Goal: Find specific page/section: Find specific page/section

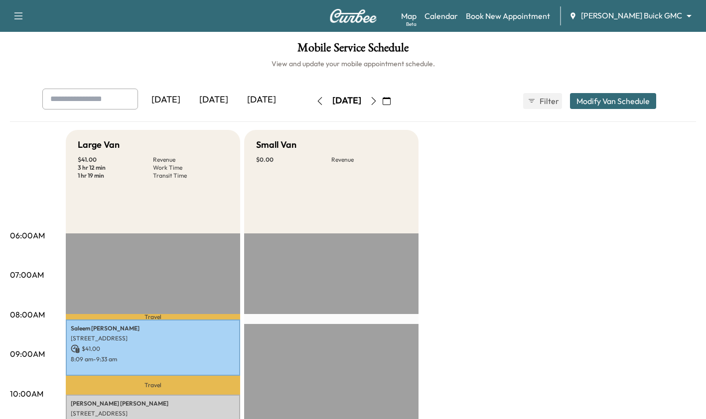
click at [378, 102] on icon "button" at bounding box center [374, 101] width 8 height 8
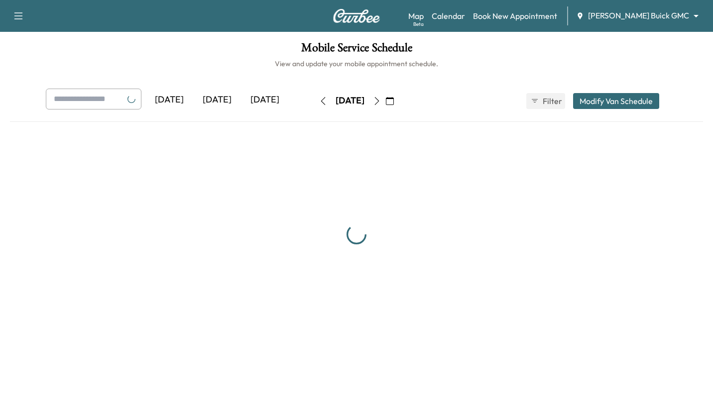
click at [381, 102] on icon "button" at bounding box center [377, 101] width 8 height 8
click at [386, 102] on button "button" at bounding box center [377, 101] width 17 height 16
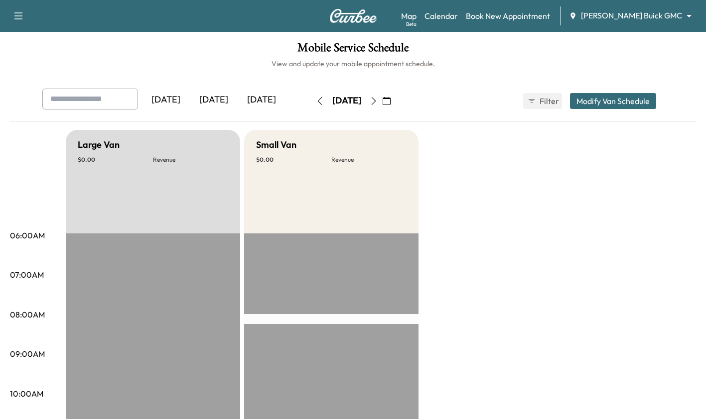
click at [378, 102] on icon "button" at bounding box center [374, 101] width 8 height 8
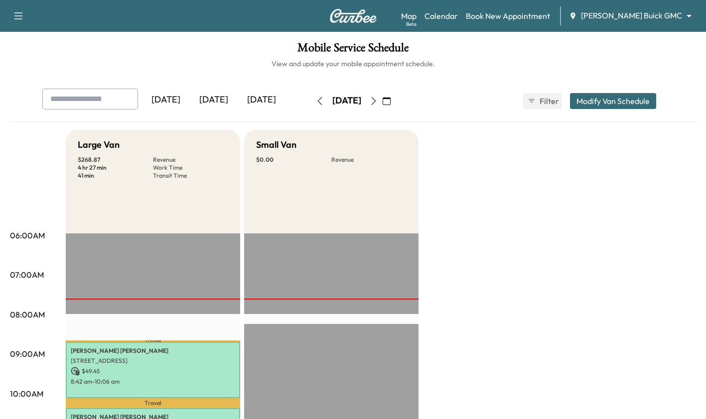
click at [505, 22] on div "Map Beta Calendar Book New Appointment [PERSON_NAME] Buick GMC ******** ​" at bounding box center [549, 15] width 297 height 19
click at [505, 25] on div "Support Log Out Map Beta Calendar Book New Appointment [PERSON_NAME] Buick GMC …" at bounding box center [353, 16] width 706 height 32
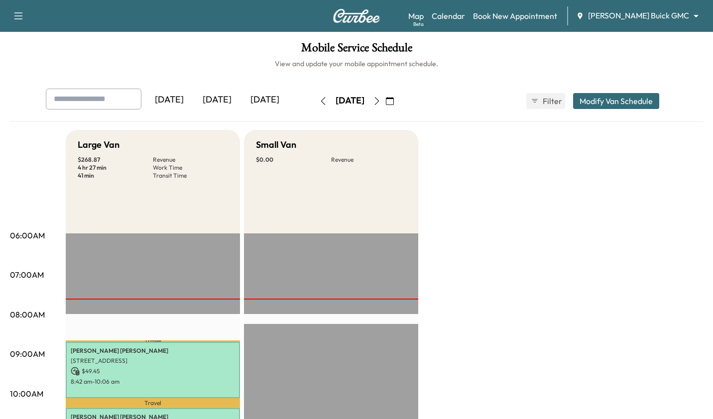
click at [505, 21] on body "Support Log Out Map Beta Calendar Book New Appointment [PERSON_NAME] Buick GMC …" at bounding box center [356, 209] width 713 height 419
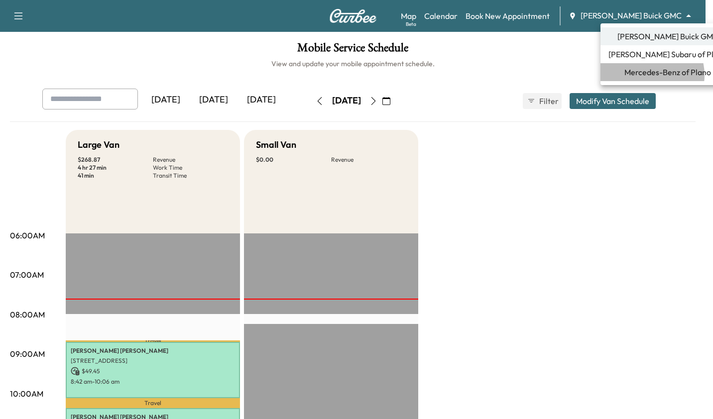
click at [505, 75] on span "Mercedes-Benz of Plano" at bounding box center [668, 72] width 87 height 12
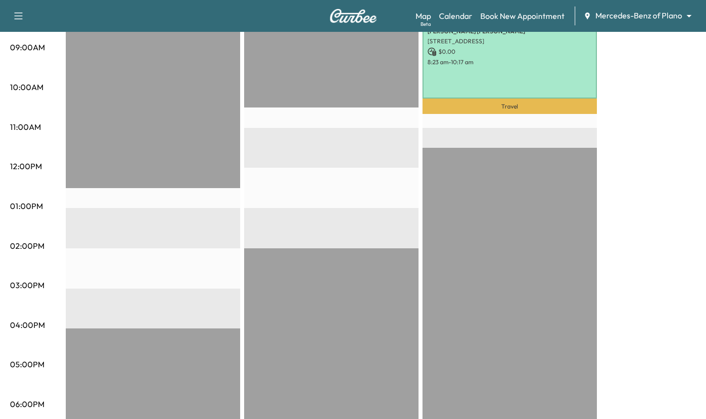
scroll to position [308, 0]
